Goal: Task Accomplishment & Management: Complete application form

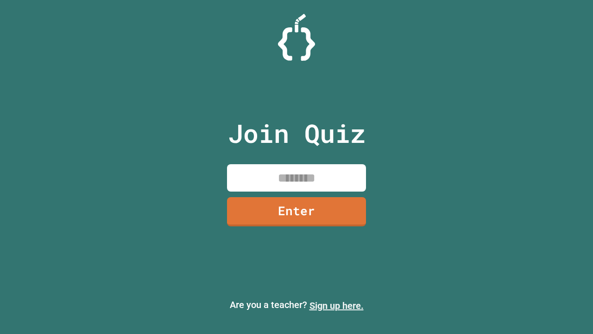
click at [337, 305] on link "Sign up here." at bounding box center [337, 305] width 54 height 11
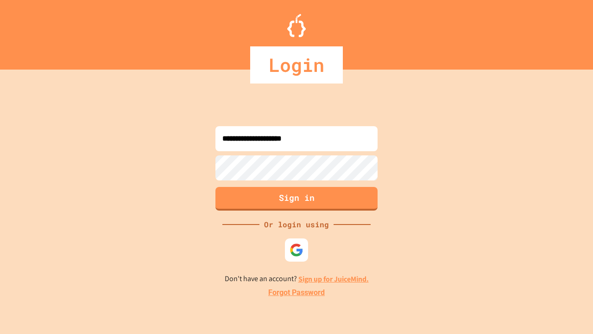
type input "**********"
